Goal: Information Seeking & Learning: Learn about a topic

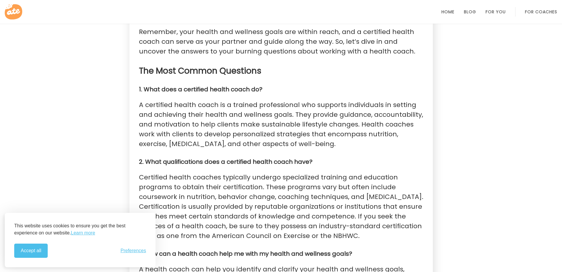
scroll to position [781, 0]
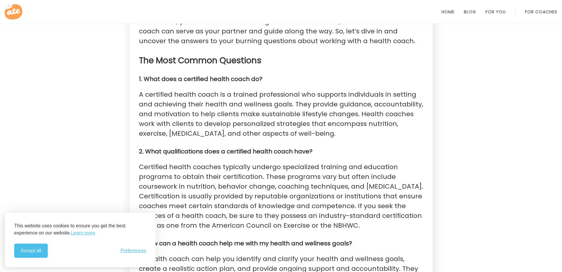
drag, startPoint x: 314, startPoint y: 133, endPoint x: 139, endPoint y: 96, distance: 179.2
click at [139, 96] on p "A certified health coach is a trained professional who supports individuals in …" at bounding box center [281, 114] width 284 height 49
drag, startPoint x: 139, startPoint y: 96, endPoint x: 153, endPoint y: 104, distance: 16.4
copy p "A certified health coach is a trained professional who supports individuals in …"
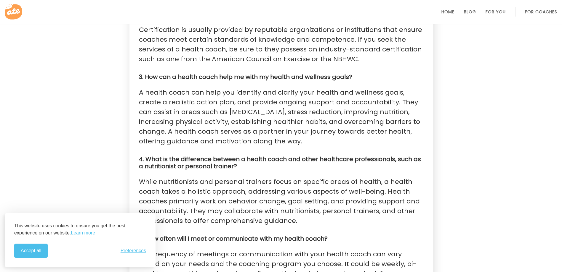
scroll to position [959, 0]
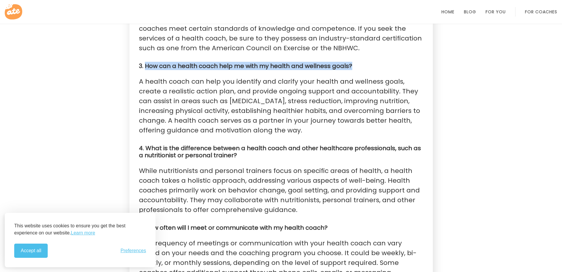
drag, startPoint x: 351, startPoint y: 67, endPoint x: 147, endPoint y: 63, distance: 204.6
click at [147, 63] on h4 "3. How can a health coach help me with my health and wellness goals?" at bounding box center [281, 65] width 284 height 7
drag, startPoint x: 147, startPoint y: 63, endPoint x: 153, endPoint y: 66, distance: 7.4
copy strong "How can a health coach help me with my health and wellness goals?"
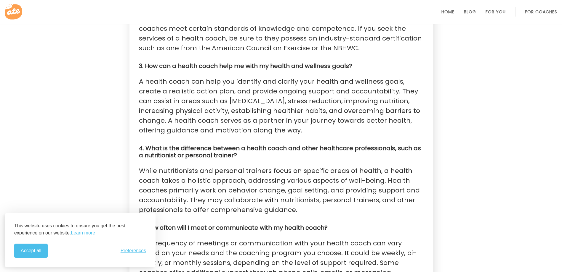
click at [168, 104] on p "A health coach can help you identify and clarify your health and wellness goals…" at bounding box center [281, 106] width 284 height 59
drag, startPoint x: 137, startPoint y: 82, endPoint x: 299, endPoint y: 134, distance: 169.7
drag, startPoint x: 299, startPoint y: 134, endPoint x: 254, endPoint y: 113, distance: 49.0
copy p "A health coach can help you identify and clarify your health and wellness goals…"
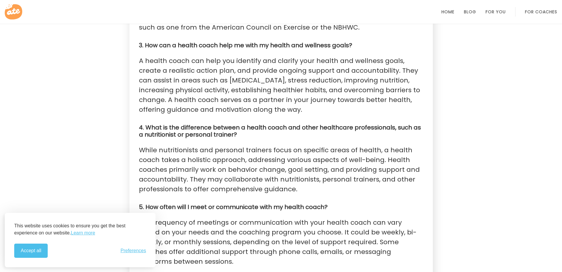
scroll to position [1048, 0]
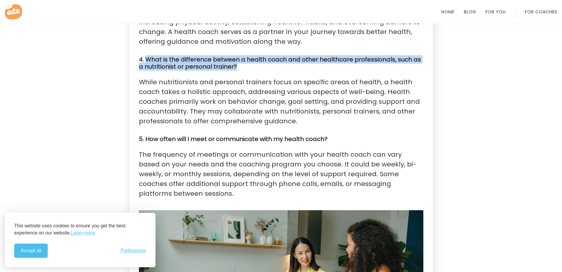
drag, startPoint x: 231, startPoint y: 66, endPoint x: 145, endPoint y: 57, distance: 86.3
click at [145, 57] on h4 "4. What is the difference between a health coach and other healthcare professio…" at bounding box center [281, 63] width 284 height 14
drag, startPoint x: 145, startPoint y: 57, endPoint x: 155, endPoint y: 60, distance: 10.1
copy strong "What is the difference between a health coach and other healthcare professional…"
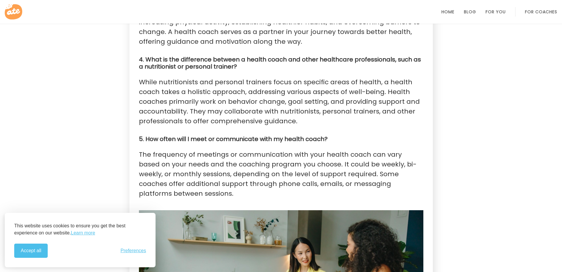
click at [186, 90] on p "While nutritionists and personal trainers focus on specific areas of health, a …" at bounding box center [281, 101] width 284 height 49
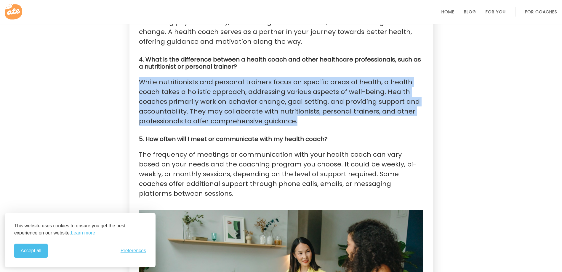
drag, startPoint x: 139, startPoint y: 81, endPoint x: 297, endPoint y: 123, distance: 163.5
click at [297, 123] on p "While nutritionists and personal trainers focus on specific areas of health, a …" at bounding box center [281, 101] width 284 height 49
drag, startPoint x: 297, startPoint y: 123, endPoint x: 280, endPoint y: 114, distance: 19.1
copy p "While nutritionists and personal trainers focus on specific areas of health, a …"
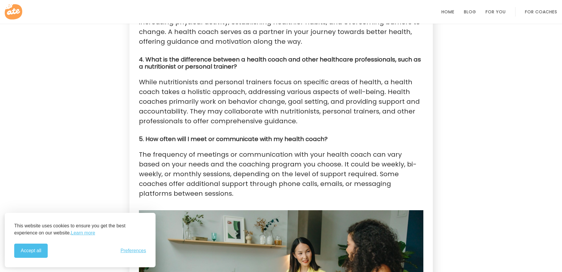
click at [374, 70] on h4 "4. What is the difference between a health coach and other healthcare professio…" at bounding box center [281, 63] width 284 height 14
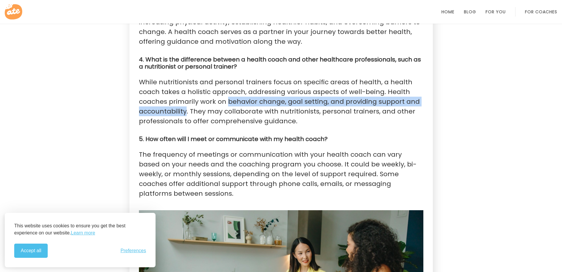
drag, startPoint x: 227, startPoint y: 101, endPoint x: 186, endPoint y: 110, distance: 41.9
click at [186, 110] on p "While nutritionists and personal trainers focus on specific areas of health, a …" at bounding box center [281, 101] width 284 height 49
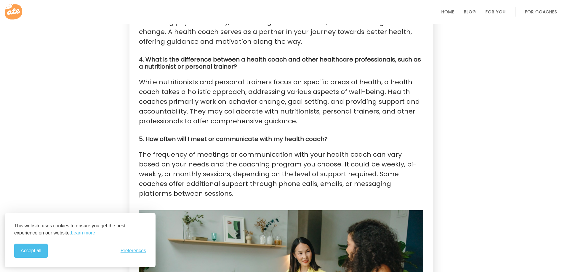
drag, startPoint x: 186, startPoint y: 110, endPoint x: 256, endPoint y: 114, distance: 69.7
click at [261, 115] on p "While nutritionists and personal trainers focus on specific areas of health, a …" at bounding box center [281, 101] width 284 height 49
click at [226, 100] on p "While nutritionists and personal trainers focus on specific areas of health, a …" at bounding box center [281, 101] width 284 height 49
click at [230, 101] on p "While nutritionists and personal trainers focus on specific areas of health, a …" at bounding box center [281, 101] width 284 height 49
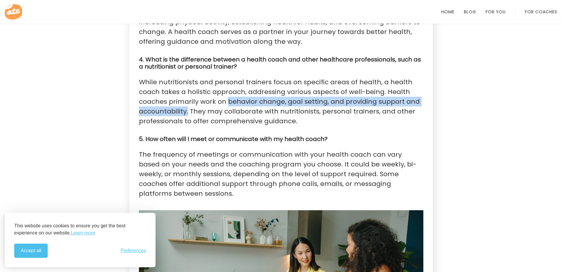
drag, startPoint x: 226, startPoint y: 101, endPoint x: 187, endPoint y: 110, distance: 40.6
click at [187, 110] on p "While nutritionists and personal trainers focus on specific areas of health, a …" at bounding box center [281, 101] width 284 height 49
drag, startPoint x: 187, startPoint y: 110, endPoint x: 178, endPoint y: 113, distance: 9.3
copy p "behavior change, goal setting, and providing support and accountability."
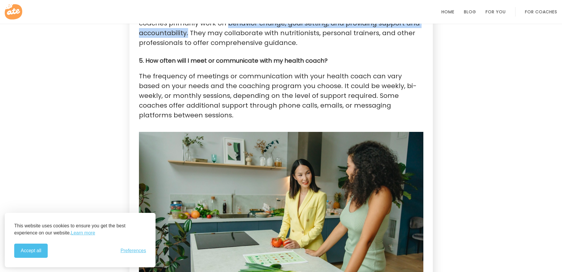
scroll to position [1137, 0]
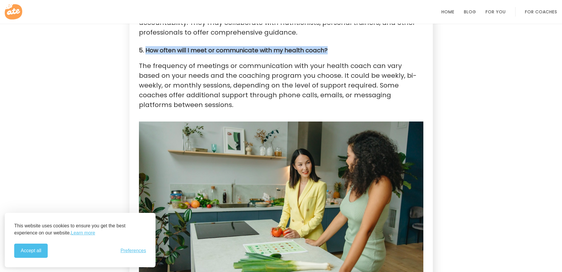
drag, startPoint x: 326, startPoint y: 49, endPoint x: 147, endPoint y: 49, distance: 178.8
click at [147, 49] on strong "5. How often will I meet or communicate with my health coach?" at bounding box center [233, 50] width 189 height 8
copy strong "How often will I meet or communicate with my health coach?"
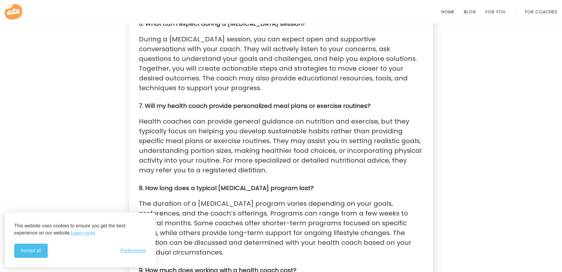
scroll to position [1403, 0]
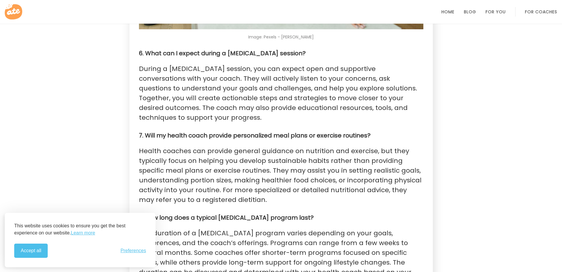
drag, startPoint x: 303, startPoint y: 52, endPoint x: 147, endPoint y: 49, distance: 155.5
click at [147, 50] on h4 "6. What can I expect during a [MEDICAL_DATA] session?" at bounding box center [281, 53] width 284 height 7
drag, startPoint x: 147, startPoint y: 49, endPoint x: 155, endPoint y: 55, distance: 9.5
copy strong "What can I expect during a [MEDICAL_DATA] session?"
click at [152, 76] on p "During a [MEDICAL_DATA] session, you can expect open and supportive conversatio…" at bounding box center [281, 93] width 284 height 59
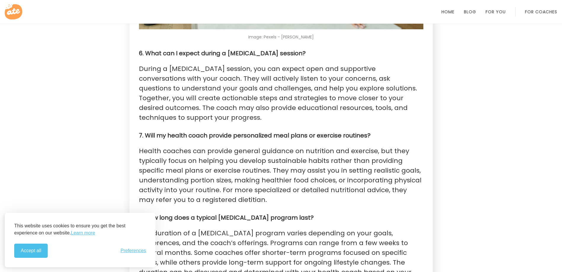
drag, startPoint x: 138, startPoint y: 68, endPoint x: 169, endPoint y: 119, distance: 60.1
drag, startPoint x: 169, startPoint y: 119, endPoint x: 169, endPoint y: 110, distance: 9.2
copy p "During a [MEDICAL_DATA] session, you can expect open and supportive conversatio…"
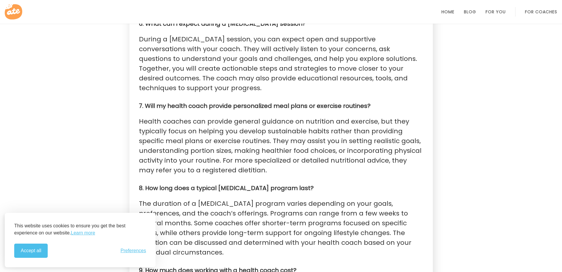
scroll to position [1462, 0]
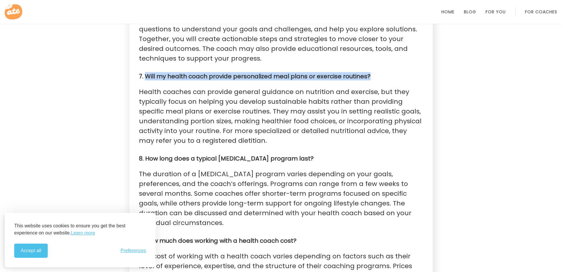
drag, startPoint x: 367, startPoint y: 75, endPoint x: 147, endPoint y: 72, distance: 220.6
drag, startPoint x: 147, startPoint y: 72, endPoint x: 157, endPoint y: 75, distance: 11.1
copy strong "Will my health coach provide personalized meal plans or exercise routines?"
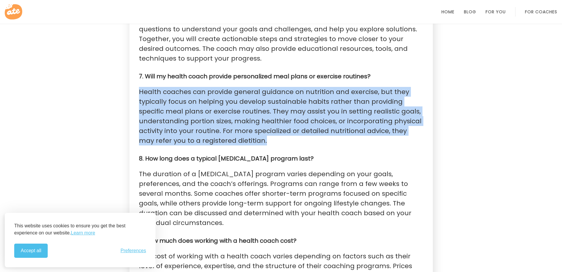
drag, startPoint x: 139, startPoint y: 90, endPoint x: 247, endPoint y: 144, distance: 120.4
click at [247, 144] on p "Health coaches can provide general guidance on nutrition and exercise, but they…" at bounding box center [281, 116] width 284 height 59
drag, startPoint x: 247, startPoint y: 144, endPoint x: 239, endPoint y: 141, distance: 8.1
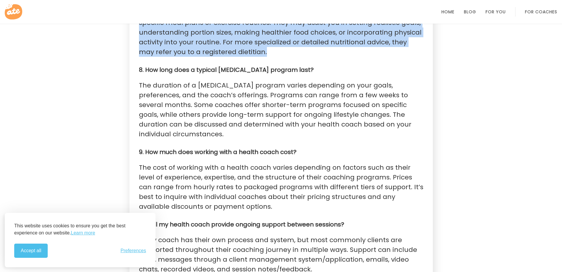
scroll to position [1581, 0]
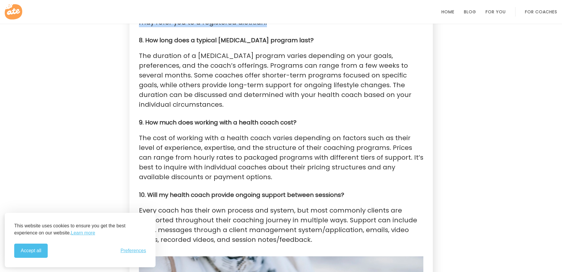
drag, startPoint x: 308, startPoint y: 38, endPoint x: 145, endPoint y: 39, distance: 163.1
click at [145, 39] on strong "8. How long does a typical [MEDICAL_DATA] program last?" at bounding box center [226, 40] width 175 height 8
drag, startPoint x: 138, startPoint y: 53, endPoint x: 190, endPoint y: 104, distance: 72.2
drag, startPoint x: 190, startPoint y: 104, endPoint x: 173, endPoint y: 92, distance: 20.4
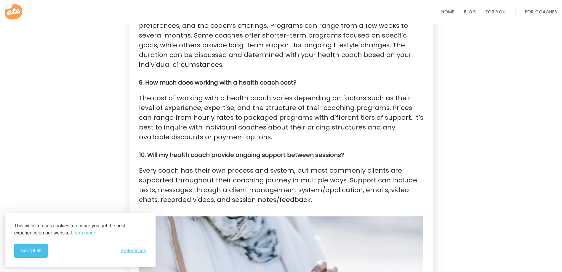
scroll to position [1640, 0]
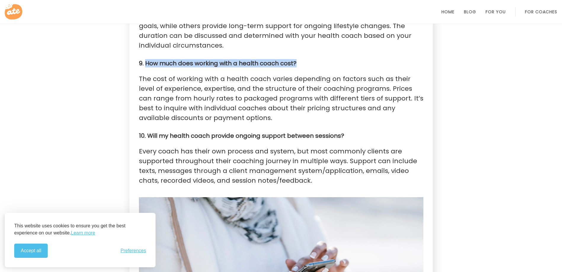
drag, startPoint x: 297, startPoint y: 62, endPoint x: 147, endPoint y: 61, distance: 150.1
click at [147, 61] on h4 "9. How much does working with a health coach cost?" at bounding box center [281, 63] width 284 height 7
drag, startPoint x: 147, startPoint y: 61, endPoint x: 154, endPoint y: 61, distance: 7.1
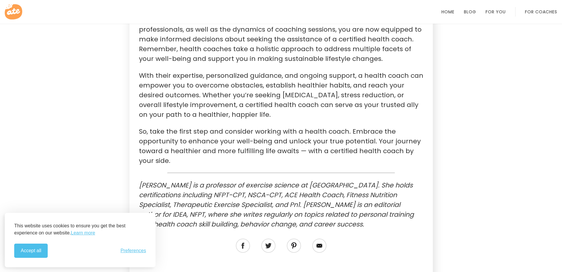
scroll to position [2202, 0]
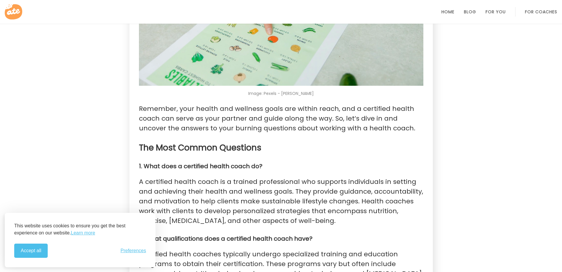
scroll to position [740, 0]
